Goal: Feedback & Contribution: Submit feedback/report problem

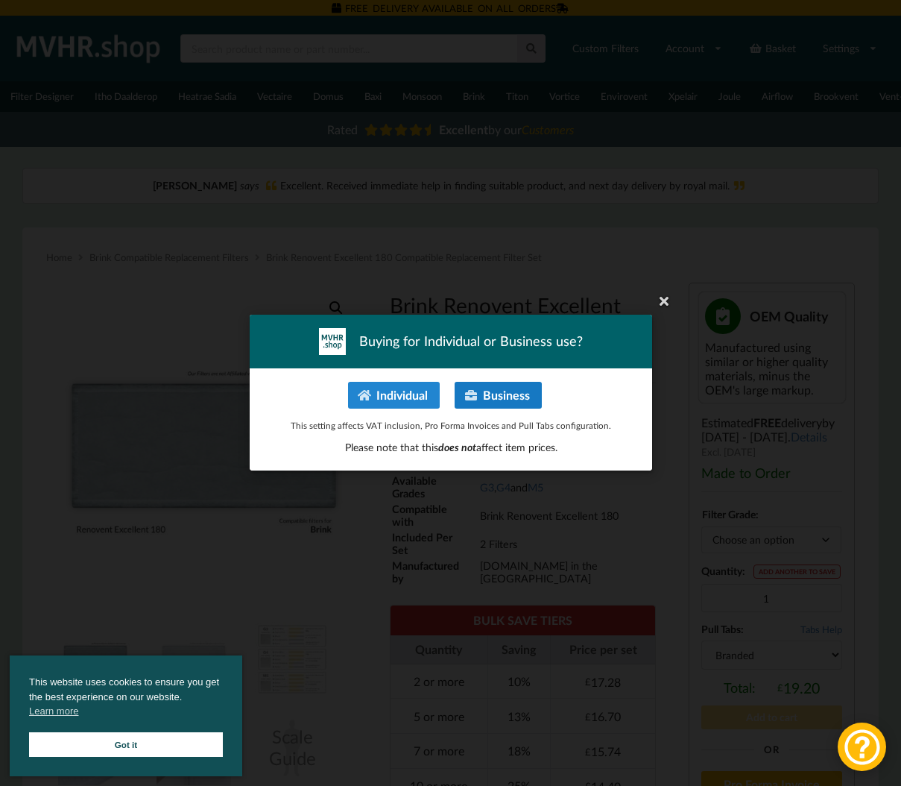
click at [528, 393] on button "Business" at bounding box center [498, 395] width 87 height 27
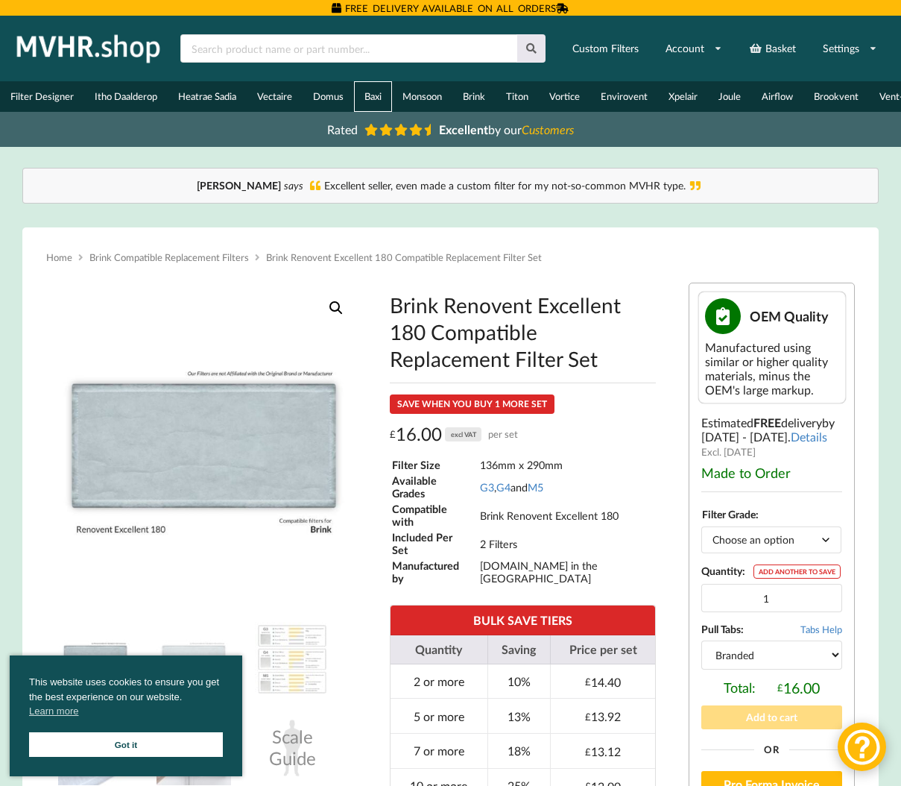
click at [376, 96] on link "Baxi" at bounding box center [373, 96] width 38 height 31
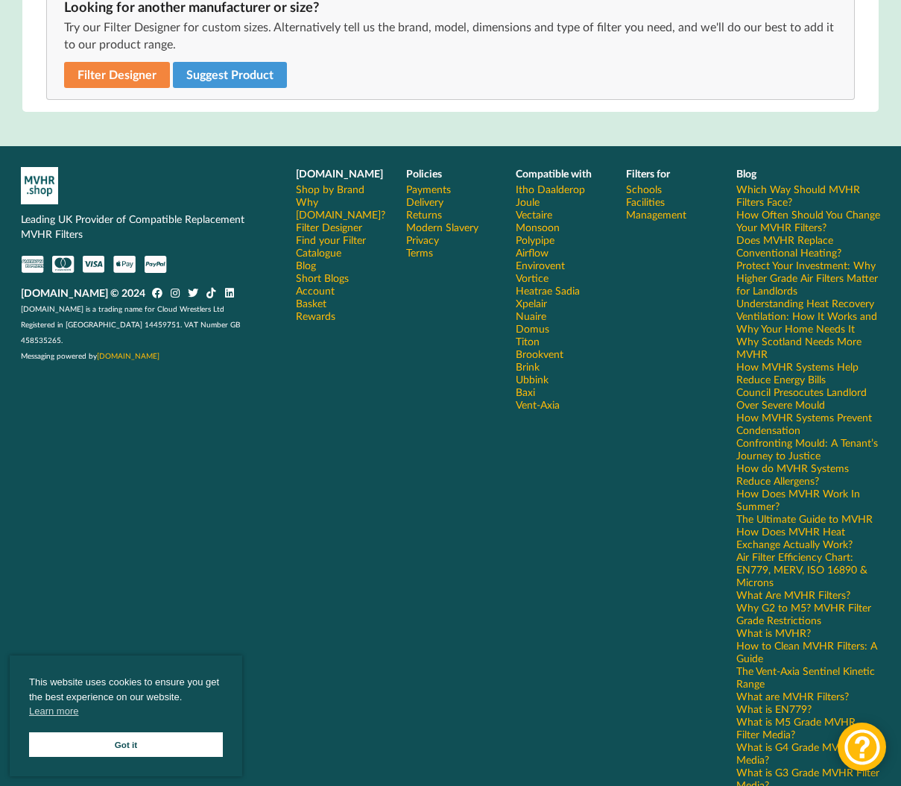
click at [154, 748] on link "Got it" at bounding box center [126, 744] width 194 height 25
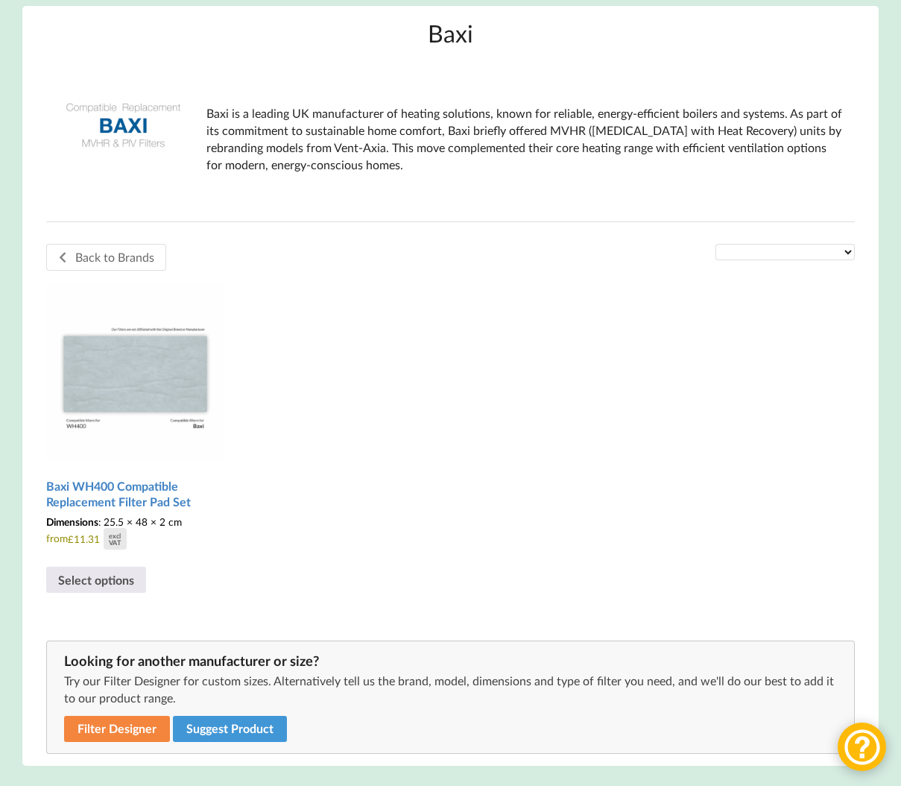
scroll to position [221, 0]
click at [247, 731] on button "Suggest Product" at bounding box center [230, 729] width 114 height 26
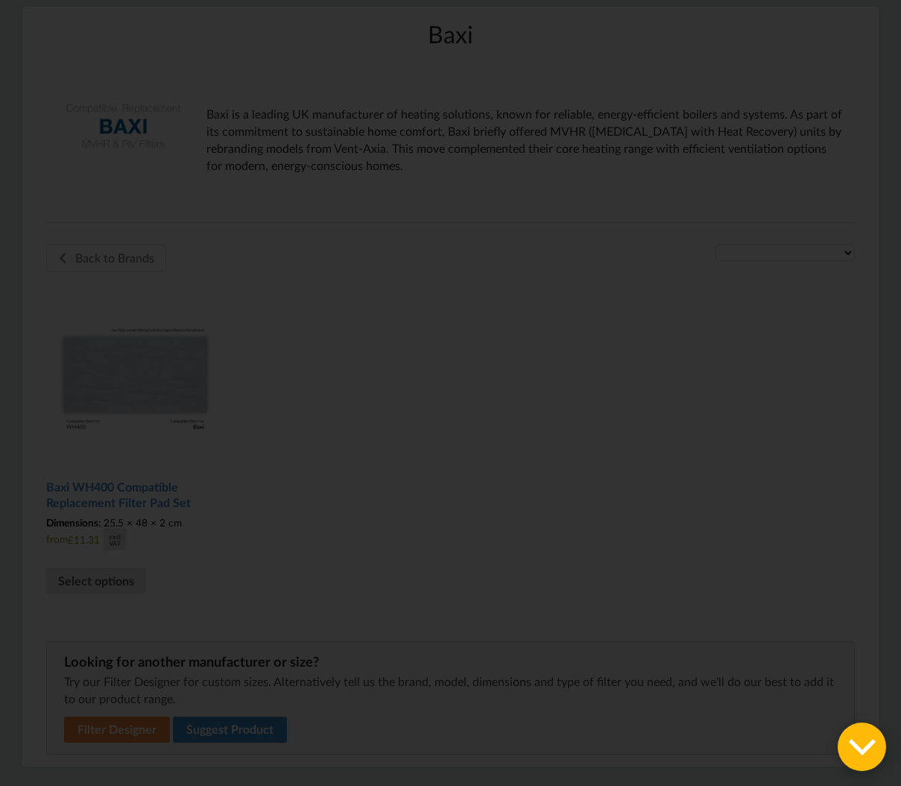
scroll to position [0, 0]
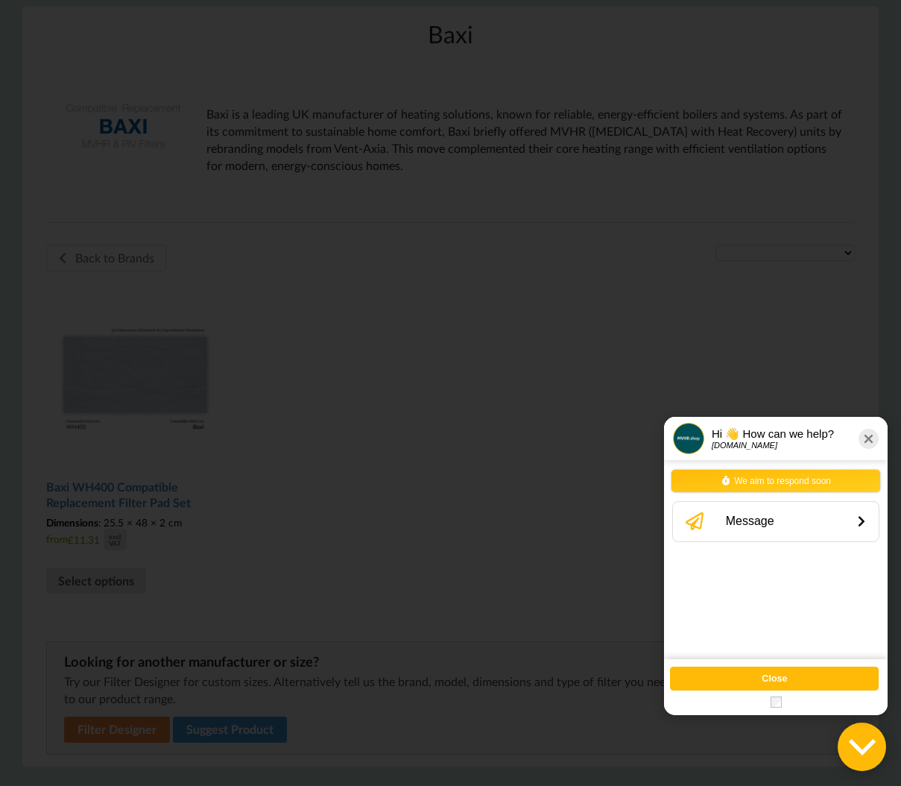
click at [726, 562] on div "We aim to respond soon Message" at bounding box center [776, 559] width 206 height 181
click at [727, 527] on div "Message" at bounding box center [783, 521] width 130 height 28
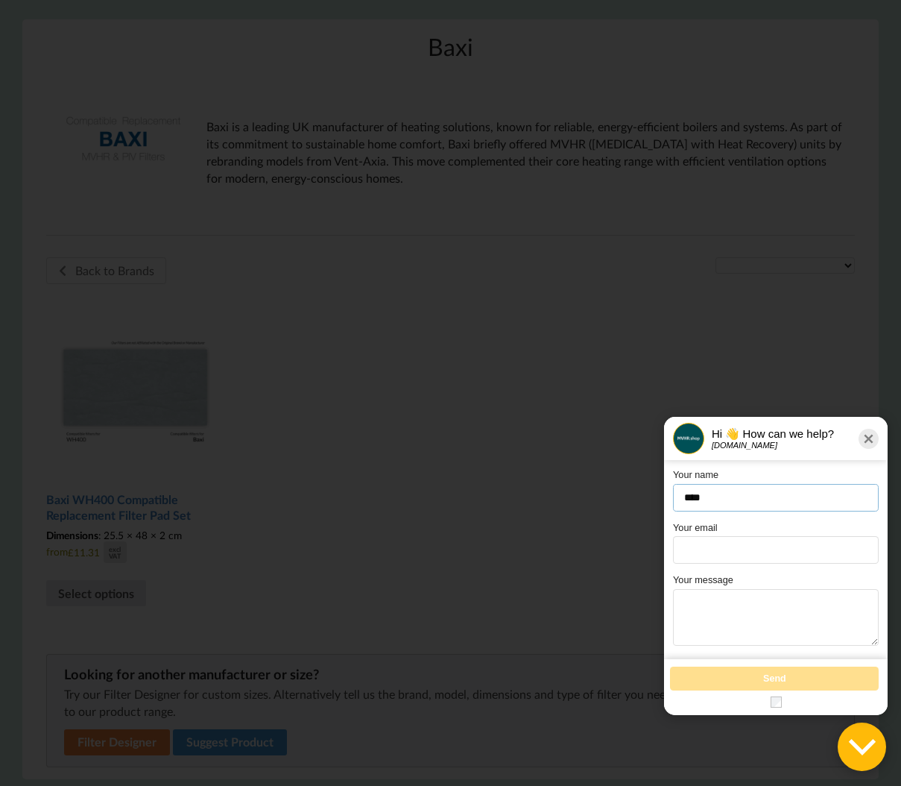
scroll to position [208, 0]
type input "****"
type input "**********"
click at [705, 592] on textarea at bounding box center [776, 617] width 206 height 57
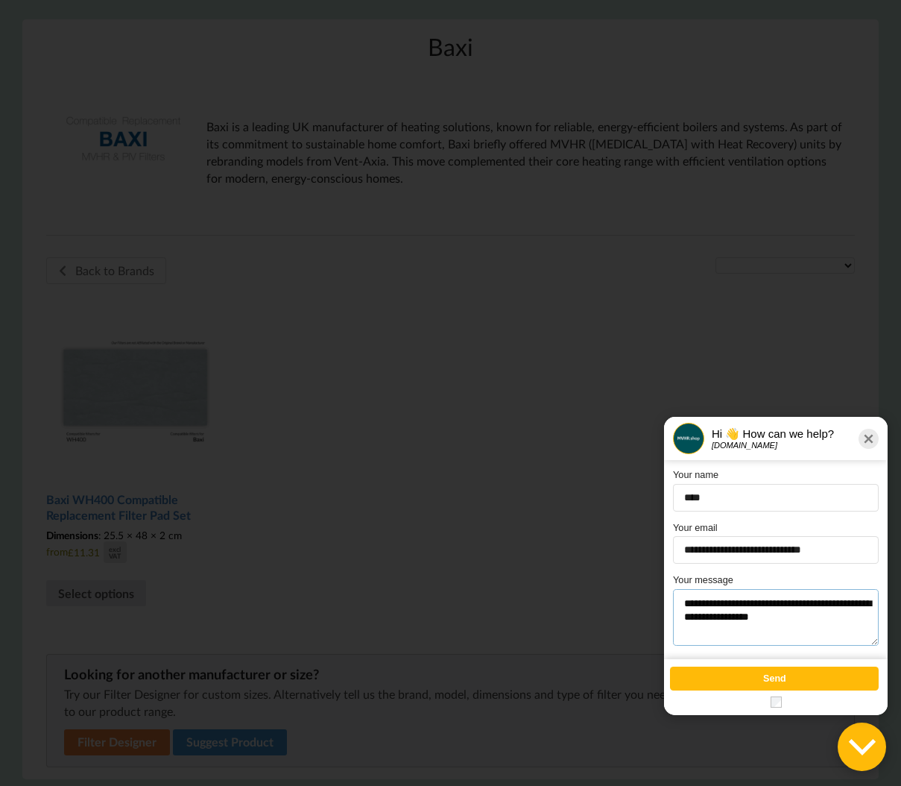
type textarea "**********"
click at [725, 677] on button "Send" at bounding box center [774, 679] width 209 height 24
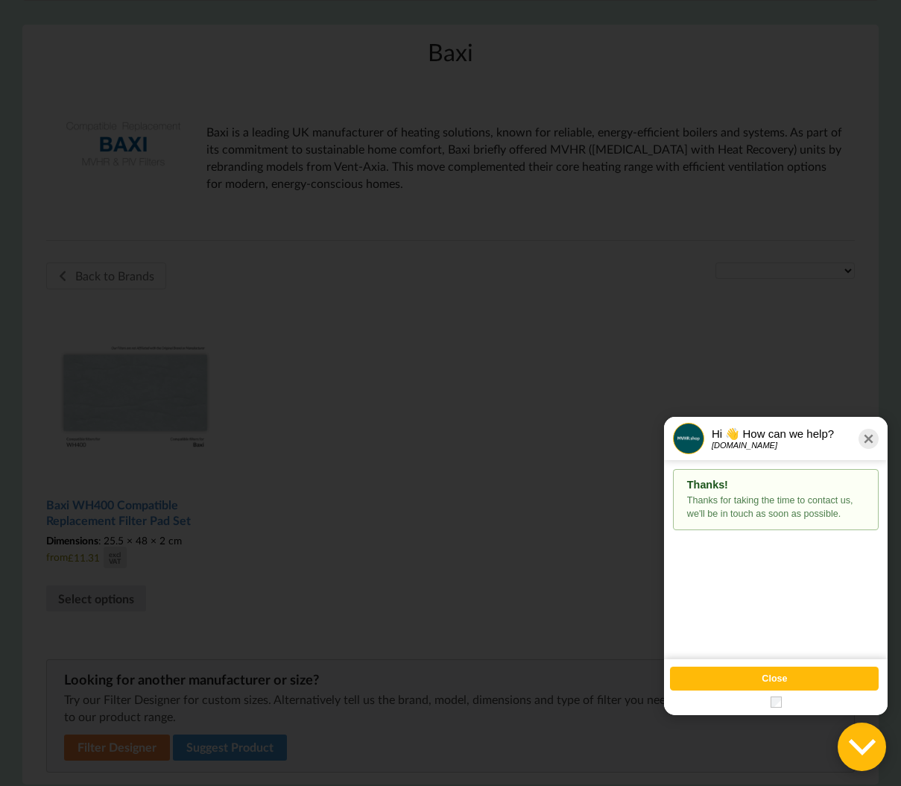
scroll to position [204, 0]
click at [754, 676] on button "Close" at bounding box center [774, 679] width 209 height 24
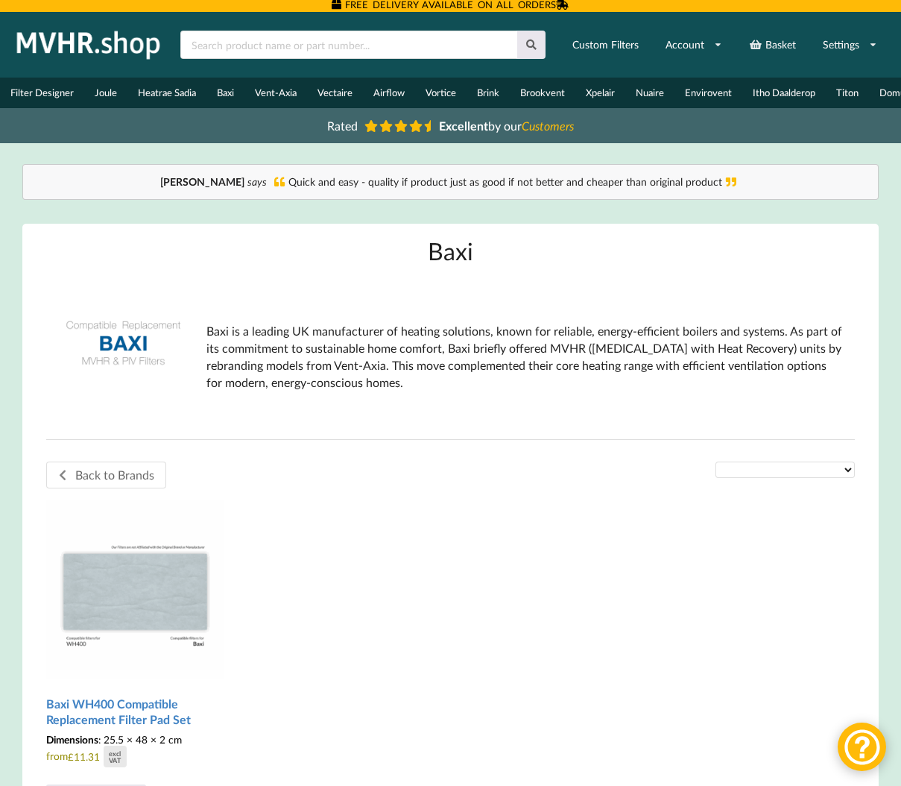
scroll to position [4, 1]
